Goal: Task Accomplishment & Management: Use online tool/utility

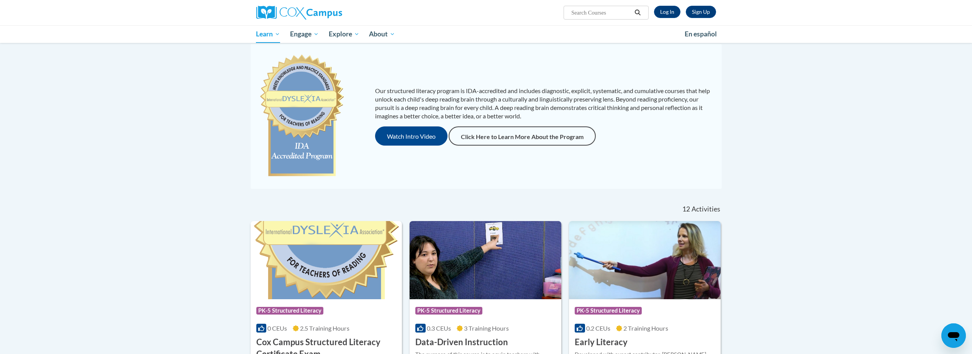
scroll to position [192, 0]
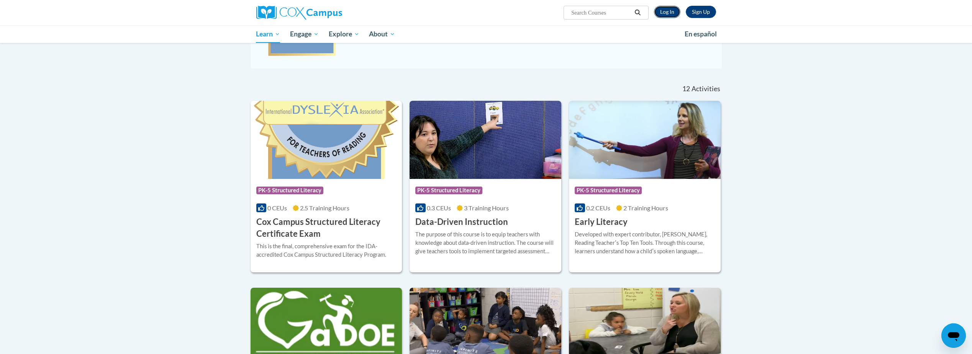
click at [674, 9] on link "Log In" at bounding box center [667, 12] width 26 height 12
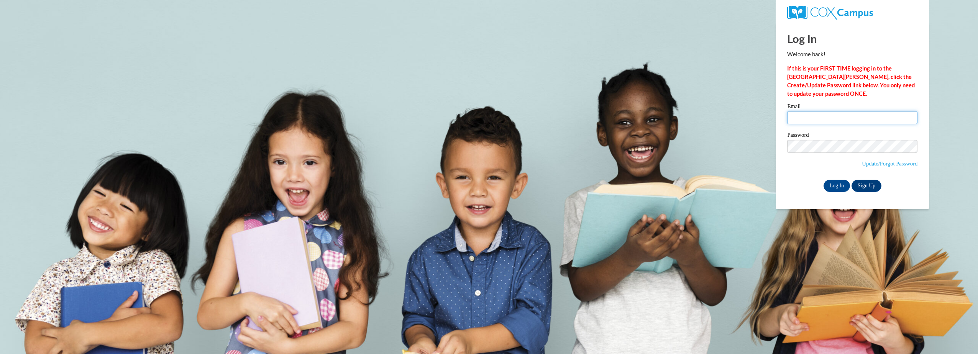
click at [807, 121] on input "Email" at bounding box center [852, 117] width 130 height 13
type input "ashleigh.kulwant@education.govt.nz"
click at [824, 180] on input "Log In" at bounding box center [837, 186] width 27 height 12
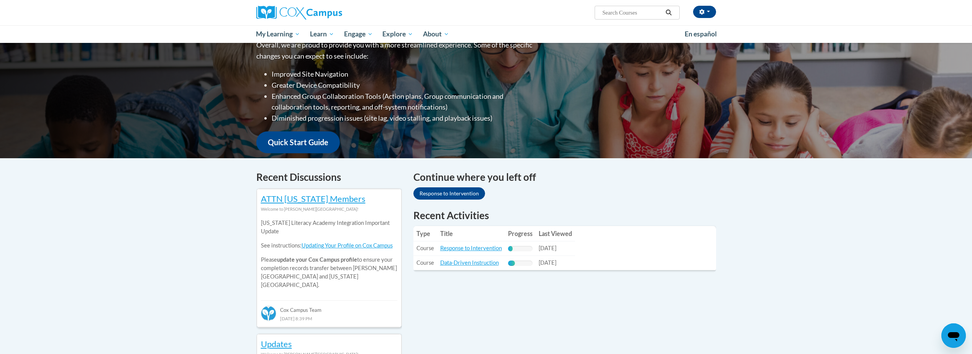
scroll to position [115, 0]
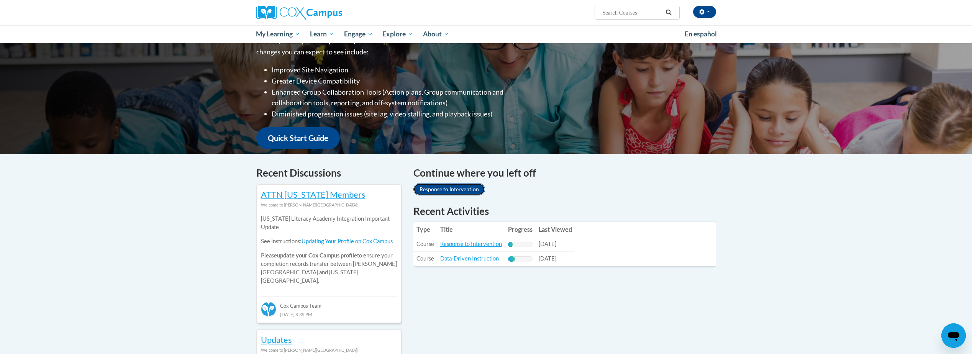
click at [445, 191] on link "Response to Intervention" at bounding box center [449, 189] width 72 height 12
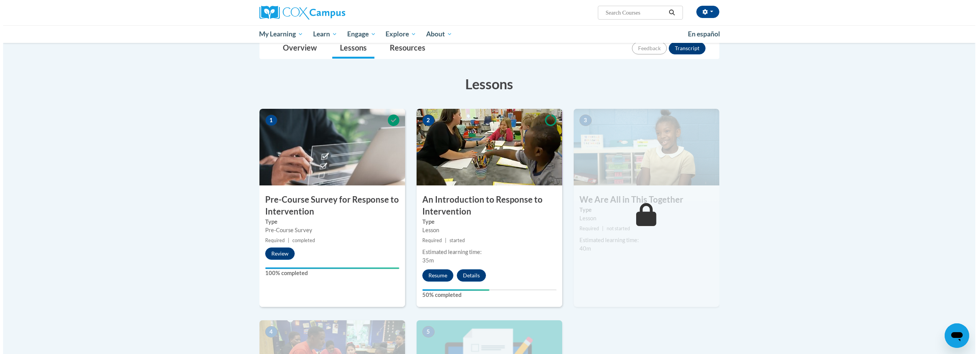
scroll to position [153, 0]
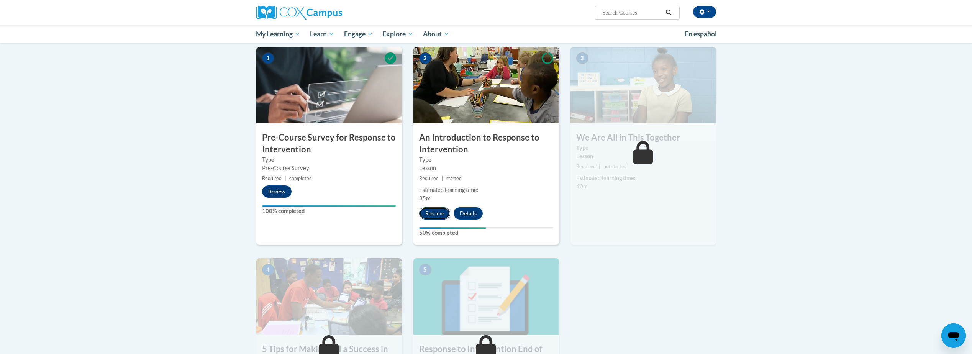
click at [427, 216] on button "Resume" at bounding box center [434, 213] width 31 height 12
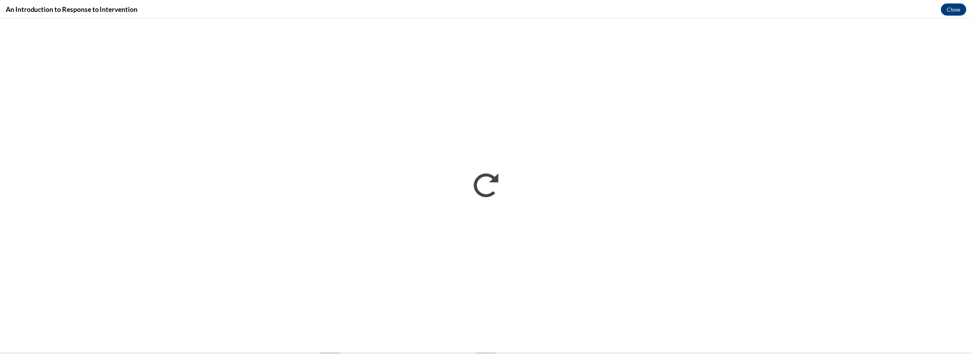
scroll to position [0, 0]
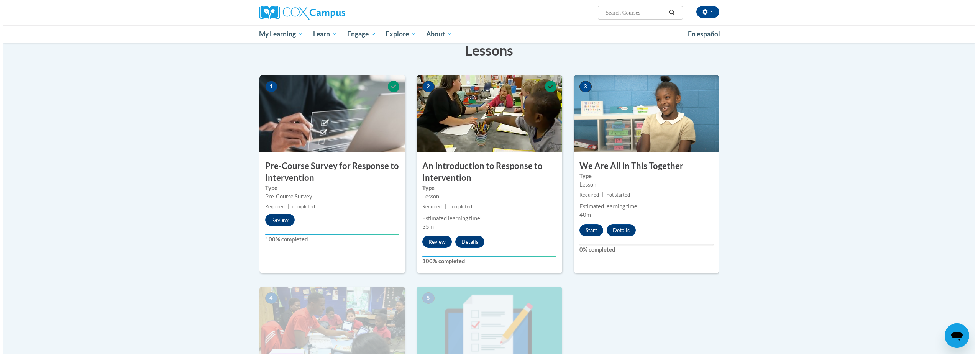
scroll to position [115, 0]
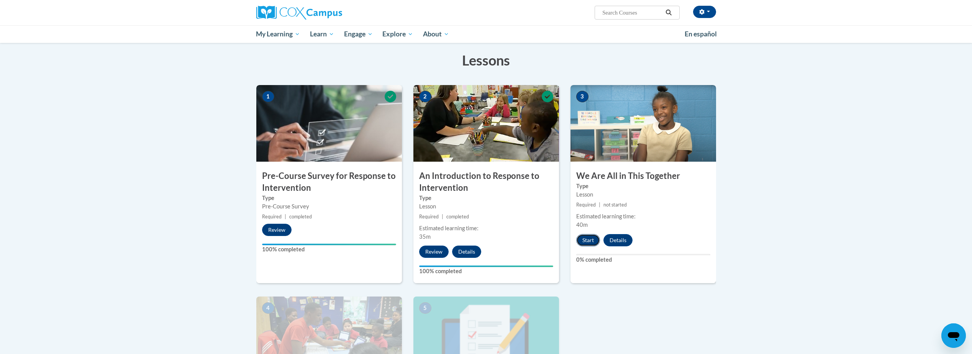
click at [581, 237] on button "Start" at bounding box center [588, 240] width 24 height 12
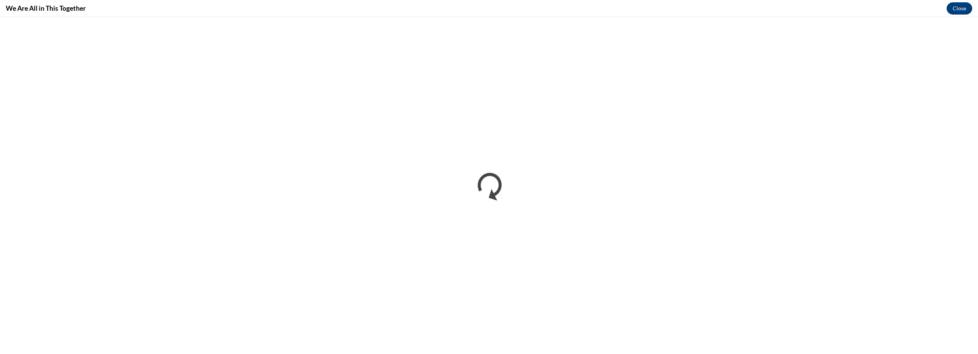
scroll to position [0, 0]
